Goal: Transaction & Acquisition: Purchase product/service

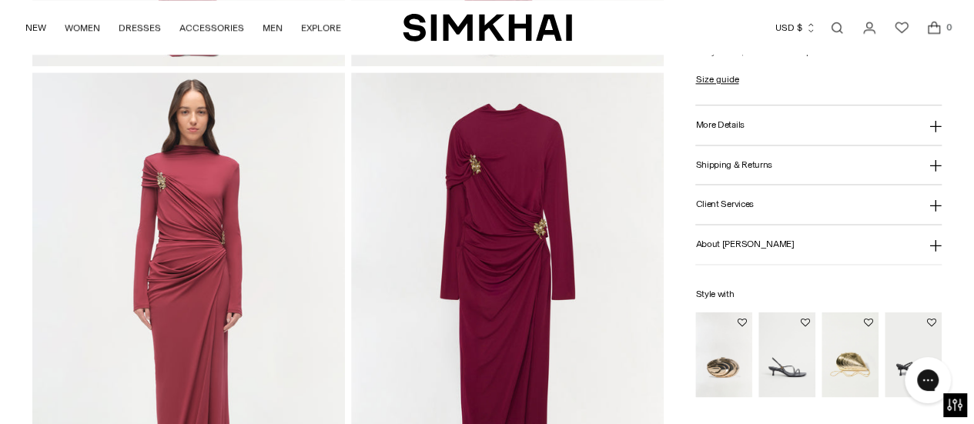
scroll to position [994, 0]
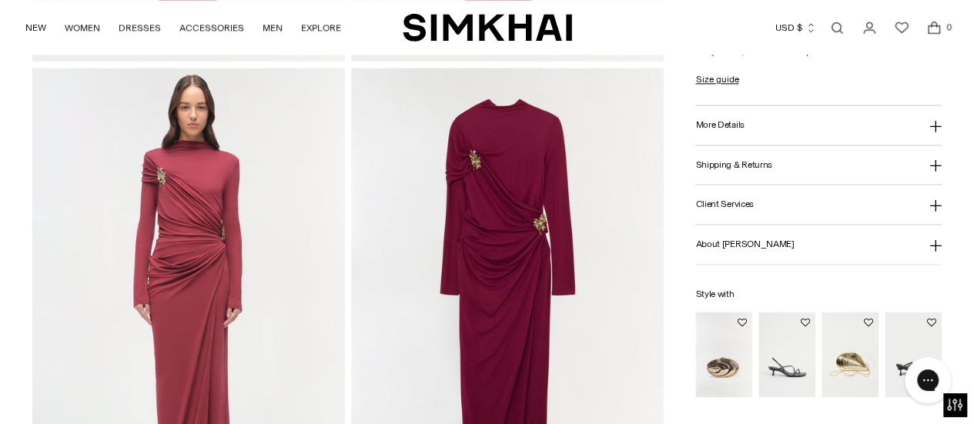
click at [494, 227] on img at bounding box center [507, 302] width 312 height 469
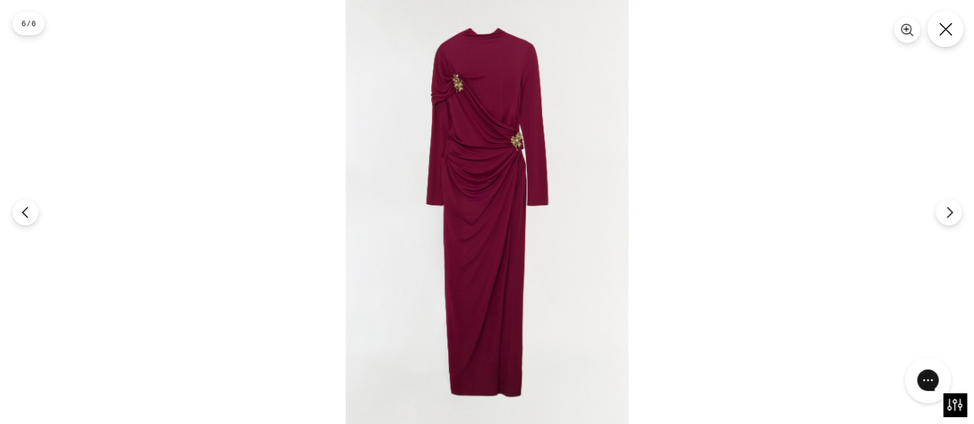
click at [954, 35] on button "Close" at bounding box center [945, 29] width 36 height 36
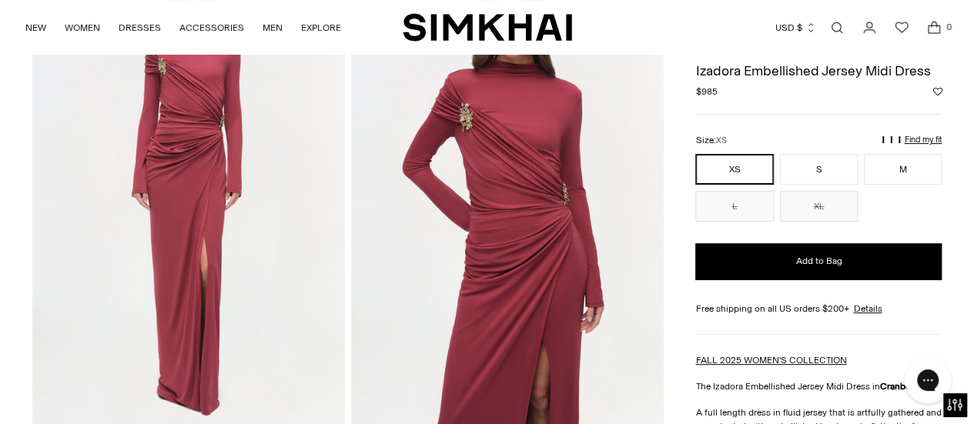
scroll to position [153, 0]
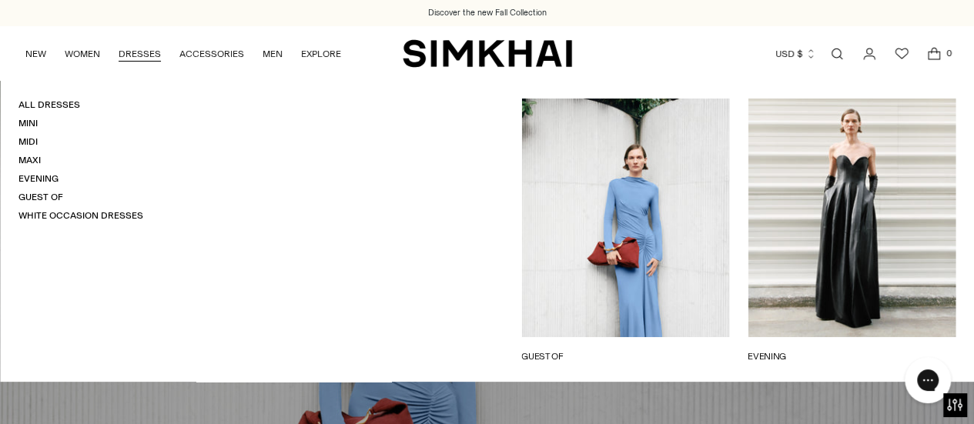
click at [137, 53] on link "DRESSES" at bounding box center [140, 54] width 42 height 34
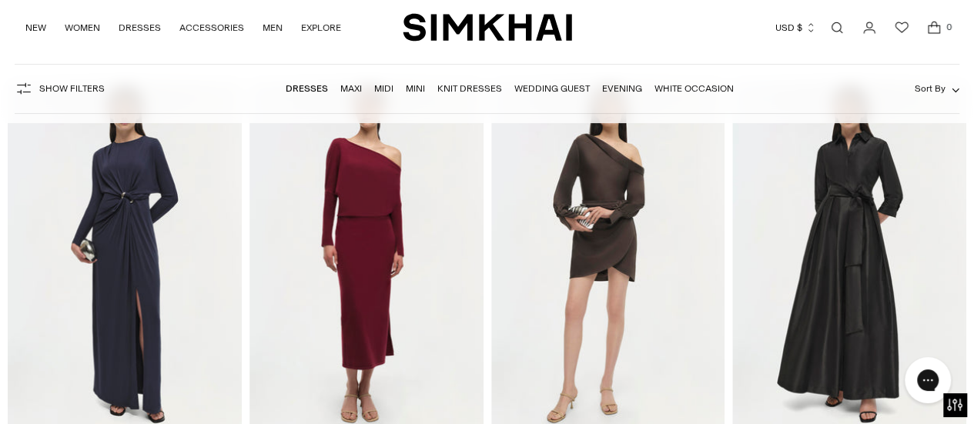
scroll to position [26395, 0]
click at [0, 0] on img "Janese Dress" at bounding box center [0, 0] width 0 height 0
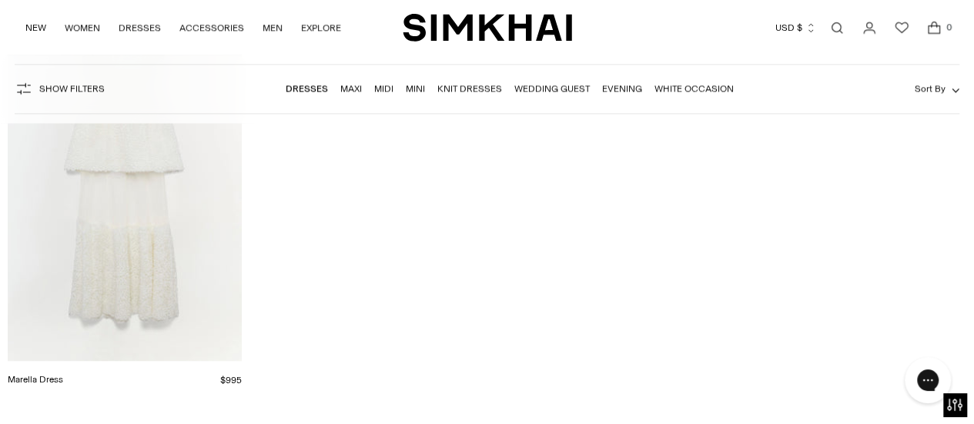
scroll to position [27330, 0]
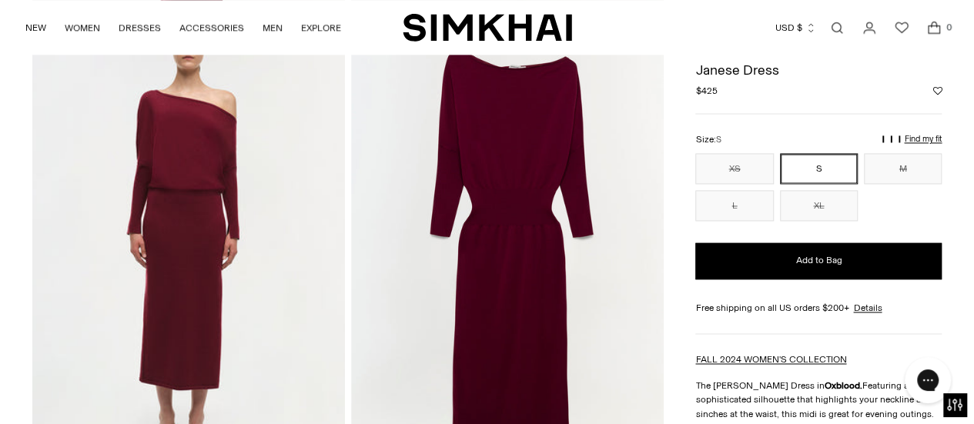
scroll to position [1048, 0]
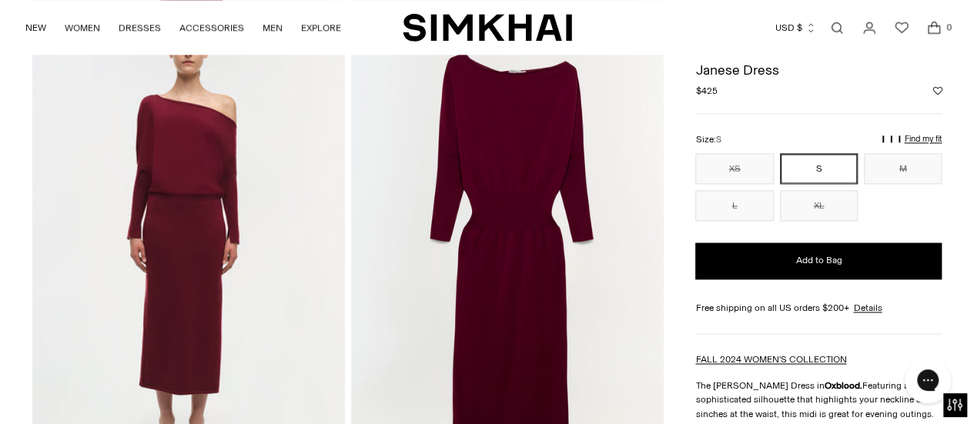
click at [183, 172] on img at bounding box center [188, 247] width 312 height 469
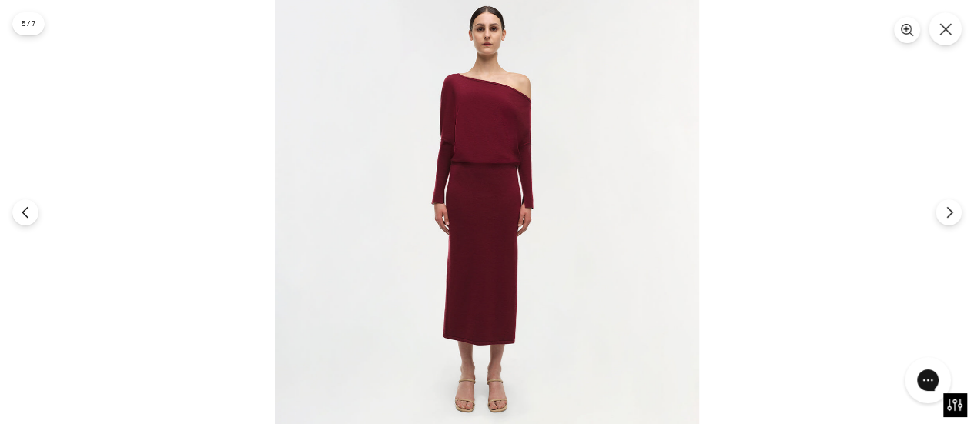
click at [467, 110] on img at bounding box center [487, 212] width 424 height 424
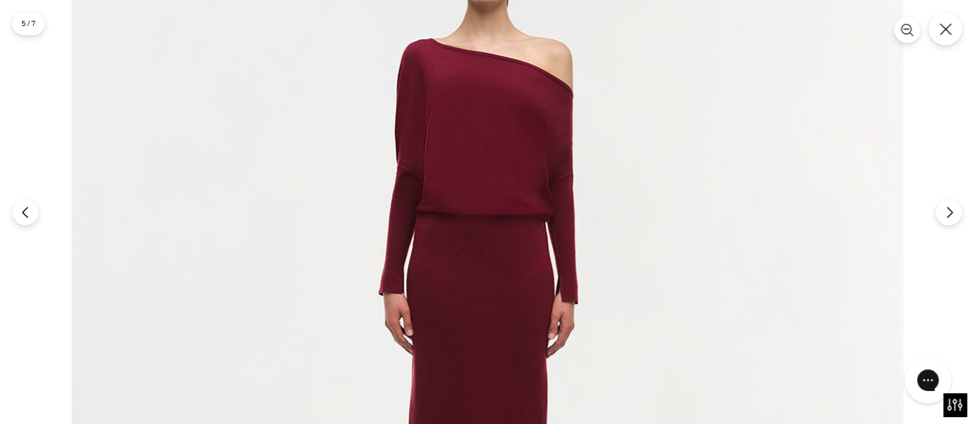
click at [467, 110] on img at bounding box center [487, 310] width 831 height 831
